Goal: Information Seeking & Learning: Find specific page/section

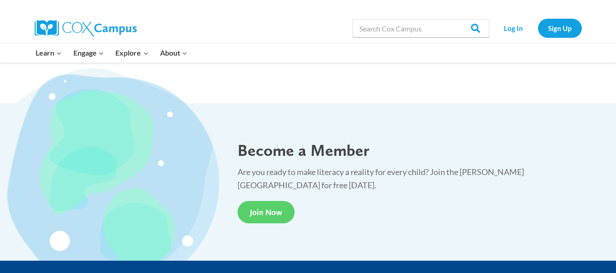
scroll to position [1784, 0]
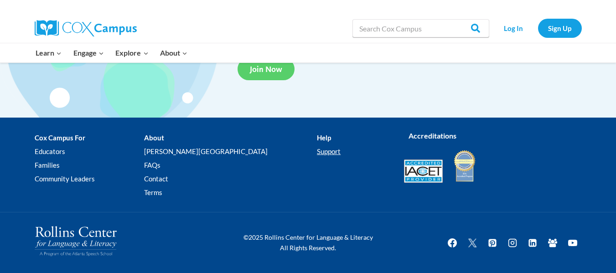
click at [317, 150] on link "Support" at bounding box center [353, 152] width 73 height 14
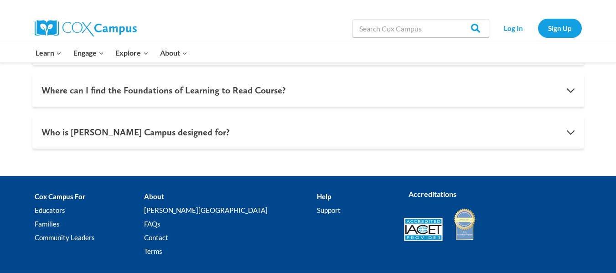
scroll to position [775, 0]
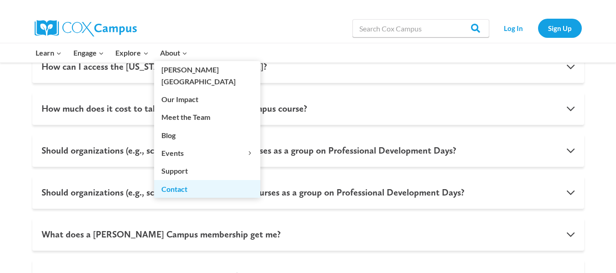
click at [177, 180] on link "Contact" at bounding box center [207, 188] width 106 height 17
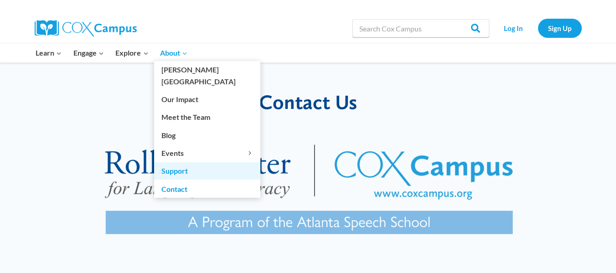
click at [178, 162] on link "Support" at bounding box center [207, 170] width 106 height 17
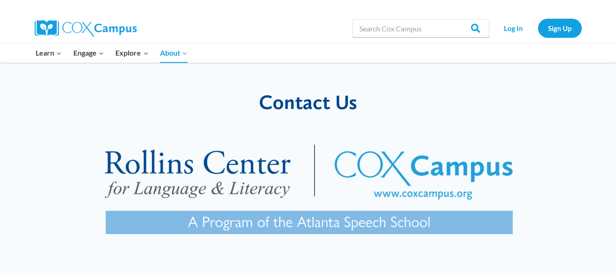
click at [410, 100] on h2 "Contact Us" at bounding box center [307, 102] width 579 height 24
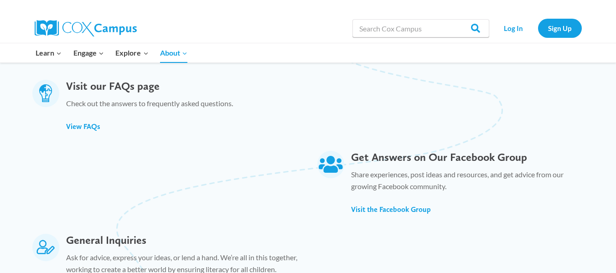
scroll to position [456, 0]
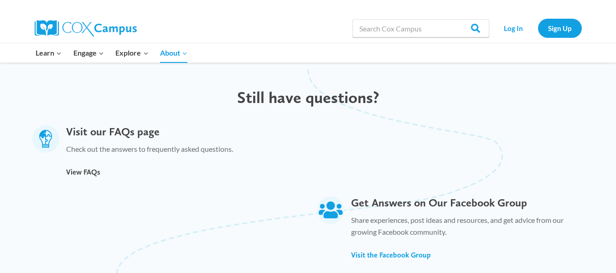
click at [83, 167] on link "View FAQs" at bounding box center [83, 172] width 34 height 10
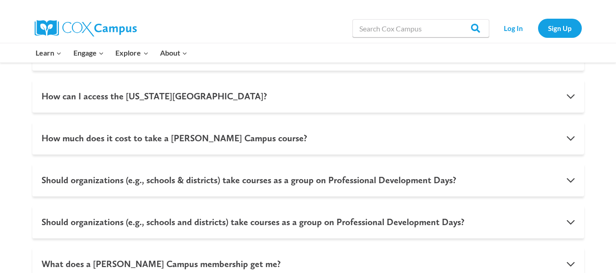
scroll to position [1061, 0]
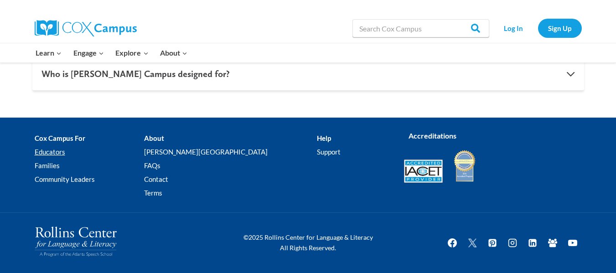
click at [52, 148] on link "Educators" at bounding box center [89, 152] width 109 height 14
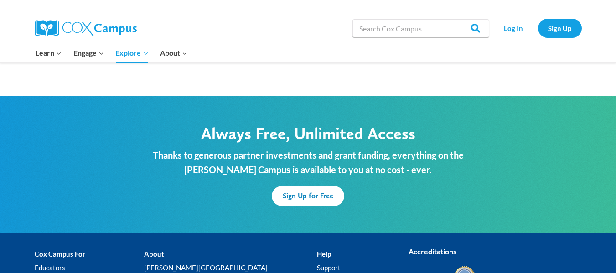
scroll to position [2855, 0]
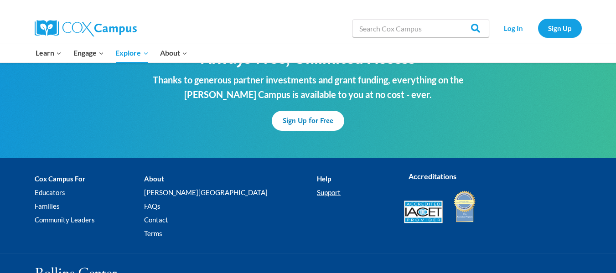
click at [317, 186] on link "Support" at bounding box center [353, 193] width 73 height 14
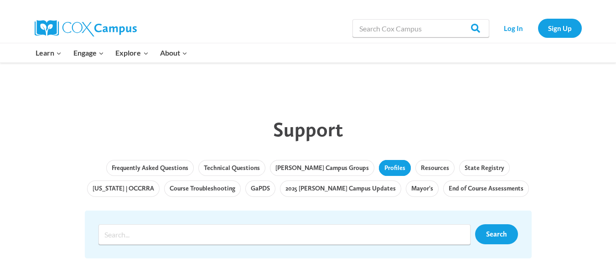
click at [379, 171] on link "Profiles" at bounding box center [395, 168] width 32 height 16
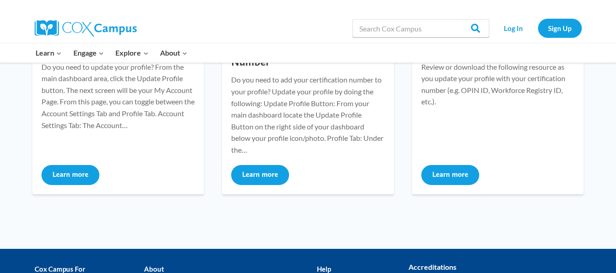
scroll to position [91, 0]
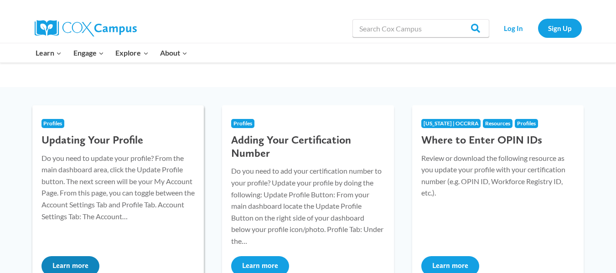
click at [100, 137] on h3 "Updating Your Profile" at bounding box center [118, 140] width 154 height 13
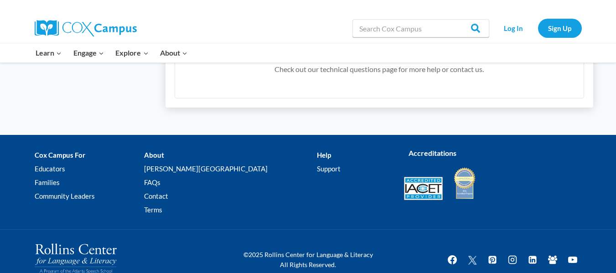
scroll to position [775, 0]
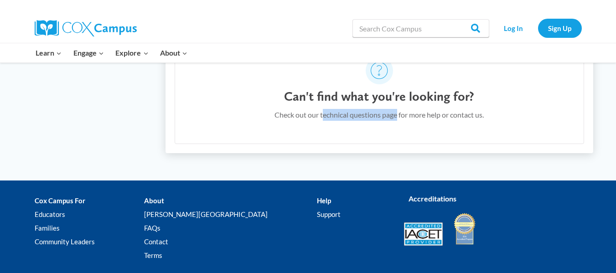
drag, startPoint x: 321, startPoint y: 115, endPoint x: 395, endPoint y: 115, distance: 74.3
click at [395, 115] on p "Check out our technical questions page for more help or contact us." at bounding box center [378, 115] width 209 height 12
click at [323, 115] on p "Check out our technical questions page for more help or contact us." at bounding box center [378, 115] width 209 height 12
drag, startPoint x: 317, startPoint y: 115, endPoint x: 397, endPoint y: 115, distance: 80.2
click at [397, 115] on p "Check out our technical questions page for more help or contact us." at bounding box center [378, 115] width 209 height 12
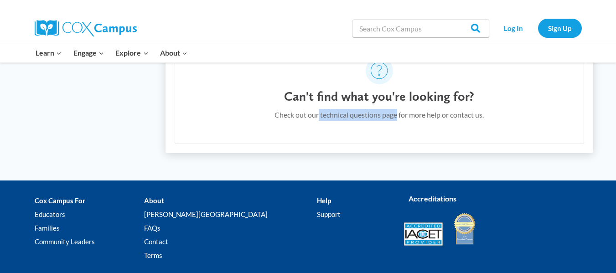
copy p "technical questions page"
click at [391, 22] on input "Search in [URL][DOMAIN_NAME]" at bounding box center [420, 28] width 137 height 18
paste input "technical questions page"
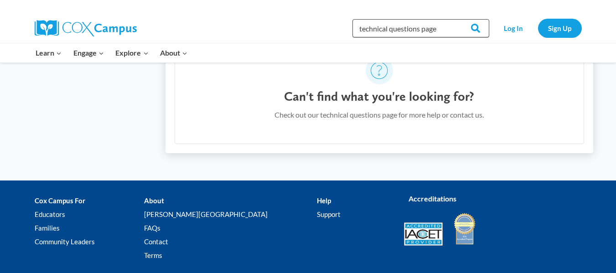
type input "technical questions page"
click at [454, 19] on input "Search" at bounding box center [472, 28] width 36 height 18
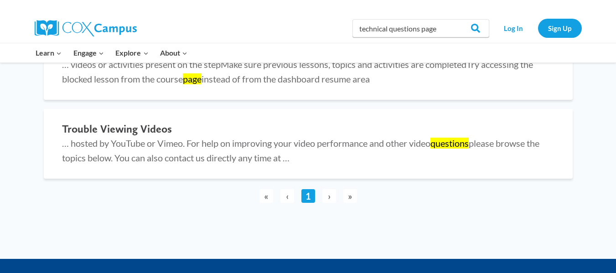
scroll to position [137, 0]
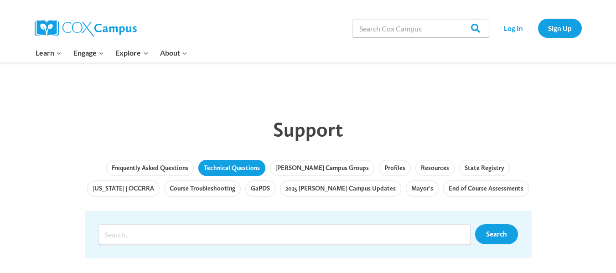
click at [234, 165] on link "Technical Questions" at bounding box center [231, 168] width 67 height 16
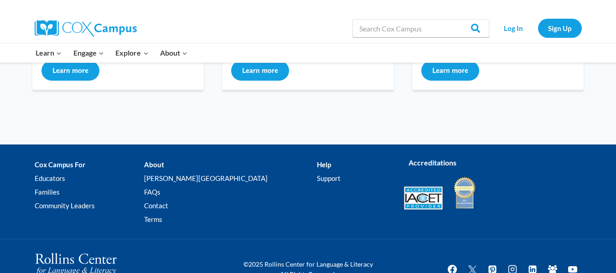
scroll to position [91, 0]
